Goal: Navigation & Orientation: Find specific page/section

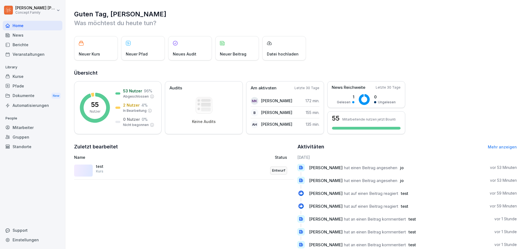
click at [28, 96] on div "Dokumente New" at bounding box center [33, 96] width 60 height 10
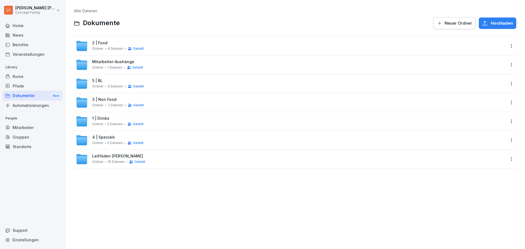
click at [21, 78] on div "Kurse" at bounding box center [33, 77] width 60 height 10
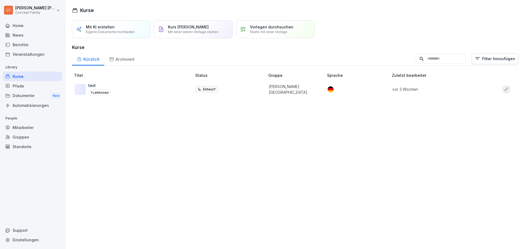
click at [25, 35] on div "News" at bounding box center [33, 35] width 60 height 10
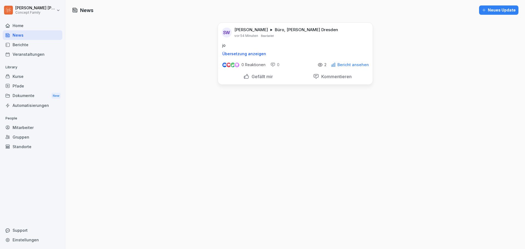
click at [347, 34] on div at bounding box center [355, 32] width 28 height 11
click at [357, 33] on div at bounding box center [355, 32] width 28 height 11
click at [360, 39] on div "SW [PERSON_NAME] Büro, [PERSON_NAME] Dresden vor 54 Minuten Bearbeitet jo Übers…" at bounding box center [295, 39] width 155 height 33
click at [250, 30] on p "[PERSON_NAME]" at bounding box center [252, 29] width 34 height 5
click at [227, 34] on div "SW" at bounding box center [227, 33] width 10 height 10
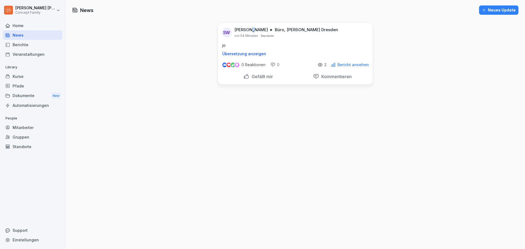
click at [236, 53] on p "Übersetzung anzeigen" at bounding box center [295, 54] width 146 height 4
click at [280, 37] on div "[PERSON_NAME] Büro, [PERSON_NAME] [GEOGRAPHIC_DATA] vor 54 Minuten Bearbeitet" at bounding box center [287, 32] width 104 height 11
drag, startPoint x: 305, startPoint y: 34, endPoint x: 234, endPoint y: 28, distance: 71.2
click at [235, 28] on div "[PERSON_NAME] Büro, [PERSON_NAME] [GEOGRAPHIC_DATA] vor 54 Minuten Bearbeitet" at bounding box center [287, 32] width 104 height 11
click at [235, 28] on p "[PERSON_NAME]" at bounding box center [252, 29] width 34 height 5
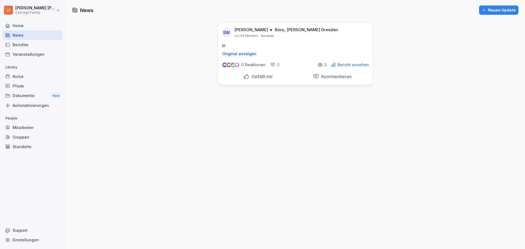
click at [254, 43] on p "jo" at bounding box center [295, 45] width 146 height 6
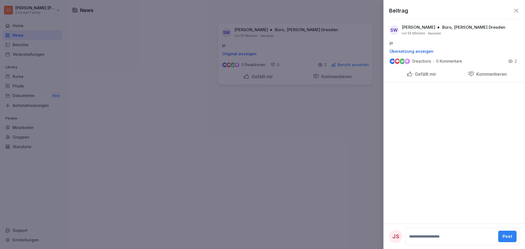
click at [271, 36] on div at bounding box center [262, 124] width 525 height 249
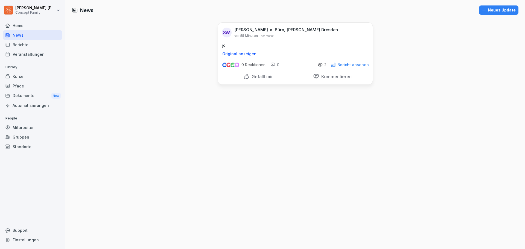
click at [268, 36] on p "Bearbeitet" at bounding box center [267, 36] width 13 height 4
drag, startPoint x: 235, startPoint y: 36, endPoint x: 266, endPoint y: 38, distance: 30.5
click at [266, 38] on div "SW [PERSON_NAME] Büro, [PERSON_NAME] Dresden vor 55 Minuten Bearbeitet jo Origi…" at bounding box center [295, 39] width 155 height 33
click at [412, 38] on div "News Neues Update SW [PERSON_NAME] Büro, [PERSON_NAME] Dresden vor 55 Minuten B…" at bounding box center [295, 124] width 460 height 249
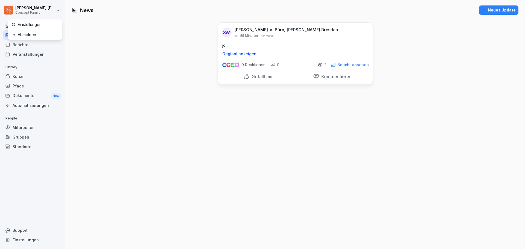
click at [33, 9] on html "[PERSON_NAME] Concept Family Home News Berichte Veranstaltungen Library Kurse P…" at bounding box center [262, 124] width 525 height 249
click at [31, 37] on div "Abmelden" at bounding box center [35, 35] width 54 height 10
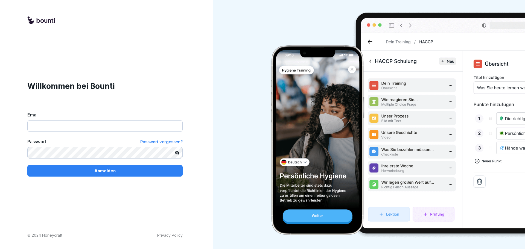
type input "**********"
click at [94, 173] on div "Anmelden" at bounding box center [105, 171] width 147 height 6
